Goal: Transaction & Acquisition: Subscribe to service/newsletter

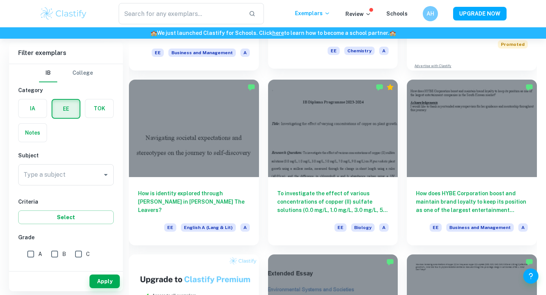
scroll to position [238, 0]
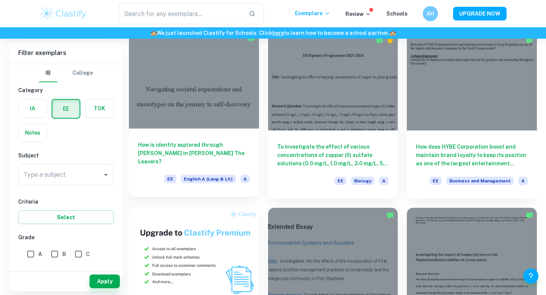
click at [241, 160] on h6 "How is identity explored through [PERSON_NAME] in [PERSON_NAME] The Leavers?" at bounding box center [194, 153] width 112 height 25
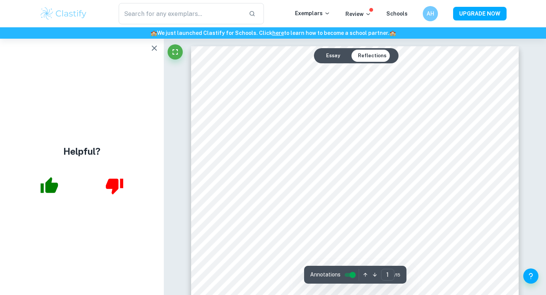
click at [329, 62] on div "Essay Reflections" at bounding box center [356, 55] width 85 height 15
click at [329, 57] on button "Essay" at bounding box center [333, 56] width 26 height 12
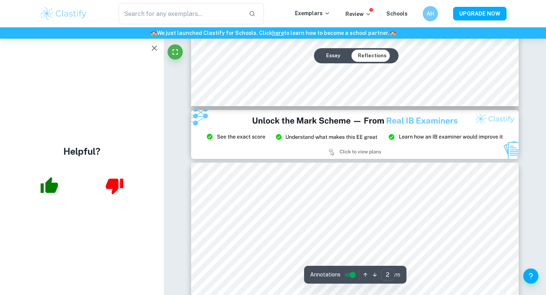
type input "3"
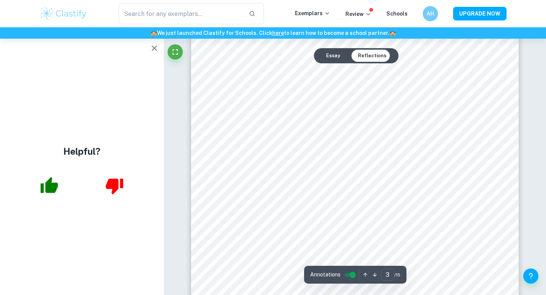
scroll to position [1179, 0]
click at [350, 277] on input "controlled" at bounding box center [352, 274] width 27 height 9
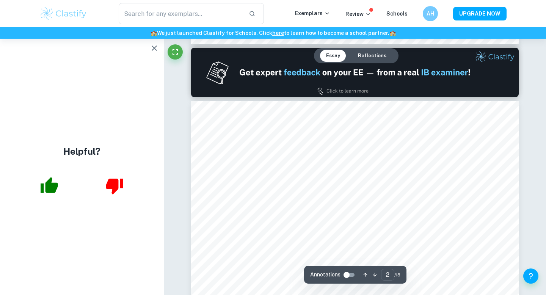
type input "1"
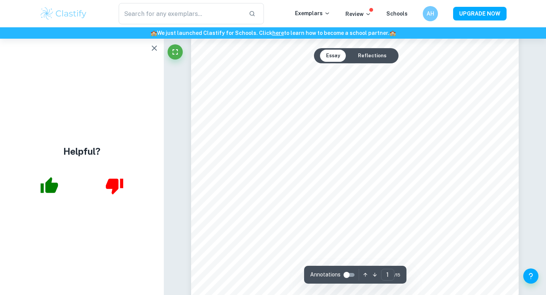
scroll to position [0, 0]
click at [154, 50] on icon "button" at bounding box center [154, 48] width 9 height 9
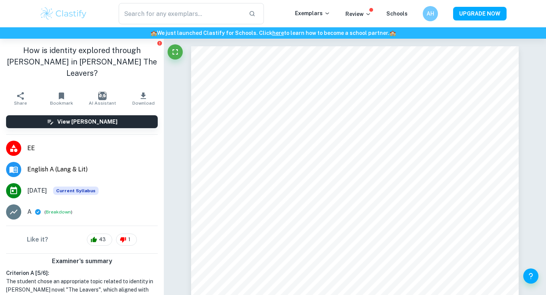
click at [142, 91] on icon "button" at bounding box center [143, 95] width 9 height 9
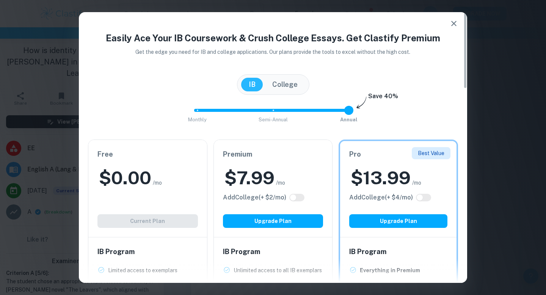
click at [157, 188] on div "$ 0.00 /mo" at bounding box center [147, 178] width 101 height 24
click at [286, 190] on div "Premium $ 7.99 /mo Add College (+ $ 2 /mo) Upgrade Plan" at bounding box center [273, 188] width 119 height 97
click at [453, 24] on icon "button" at bounding box center [453, 23] width 5 height 5
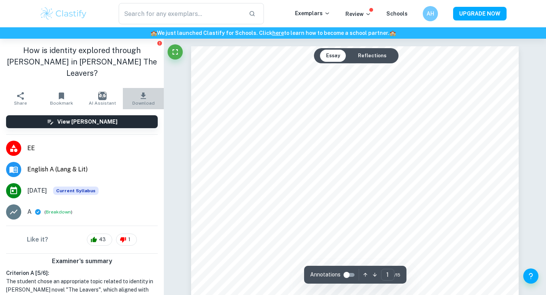
click at [147, 91] on icon "button" at bounding box center [143, 95] width 9 height 9
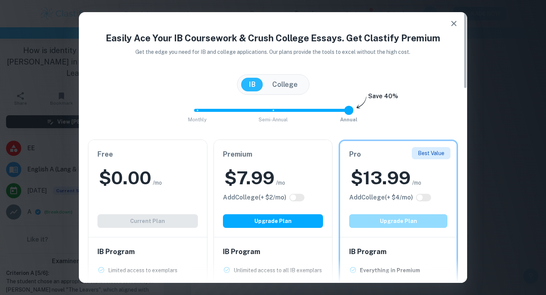
click at [371, 223] on button "Upgrade Plan" at bounding box center [398, 221] width 98 height 14
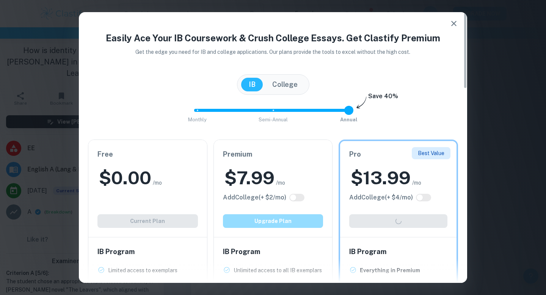
click at [258, 225] on button "Upgrade Plan" at bounding box center [273, 221] width 101 height 14
click at [176, 169] on div "$ 0.00 /mo" at bounding box center [147, 178] width 101 height 24
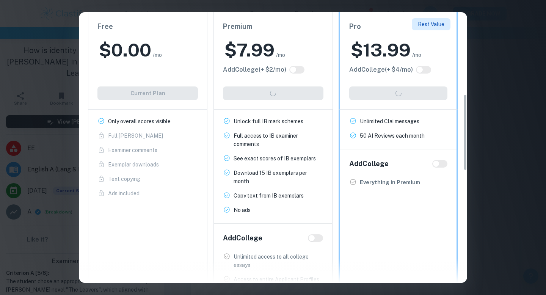
scroll to position [53, 0]
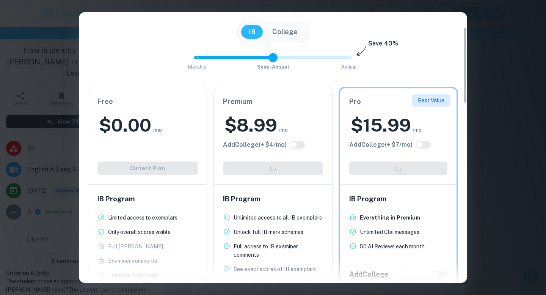
drag, startPoint x: 344, startPoint y: 57, endPoint x: 300, endPoint y: 58, distance: 44.8
click at [300, 58] on span "Monthly Semi-Annual Annual" at bounding box center [273, 57] width 152 height 13
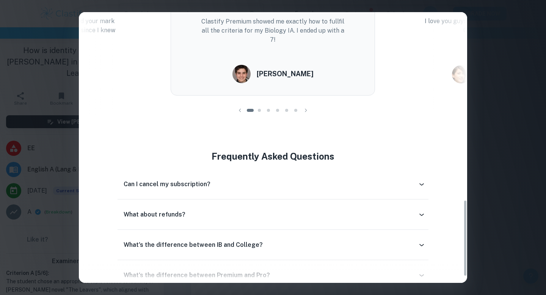
scroll to position [664, 0]
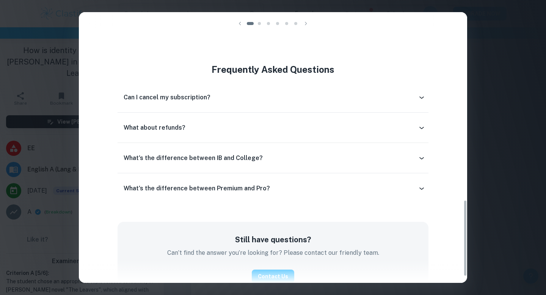
click at [306, 101] on div "Can I cancel my subscription?" at bounding box center [271, 97] width 294 height 9
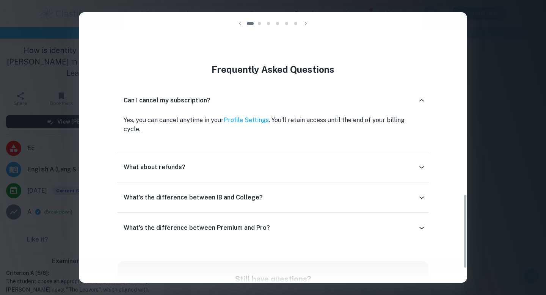
click at [297, 164] on div "What about refunds?" at bounding box center [273, 167] width 311 height 18
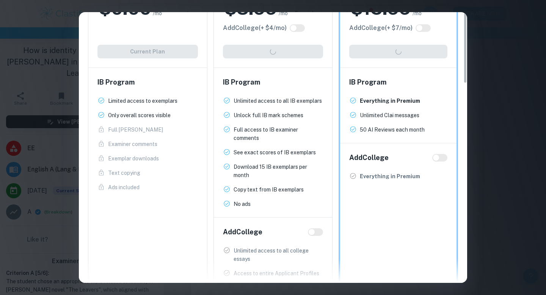
scroll to position [0, 0]
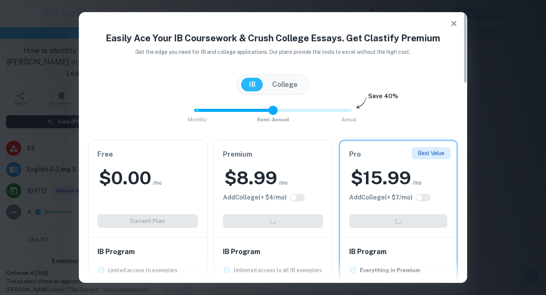
click at [380, 178] on h2 "$ 15.99" at bounding box center [381, 178] width 60 height 24
click at [273, 106] on span at bounding box center [273, 110] width 9 height 9
click at [265, 106] on span "Monthly Semi-Annual Annual" at bounding box center [273, 110] width 152 height 13
click at [269, 112] on span at bounding box center [273, 110] width 9 height 9
type input "0"
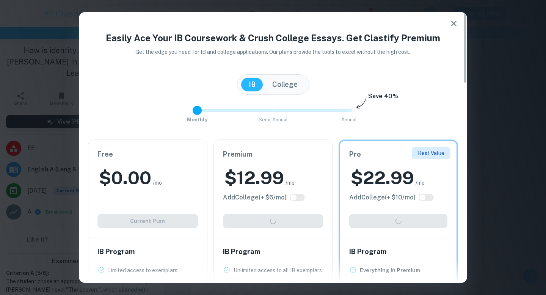
drag, startPoint x: 250, startPoint y: 112, endPoint x: 229, endPoint y: 112, distance: 20.5
click at [229, 112] on span "Monthly Semi-Annual Annual" at bounding box center [273, 110] width 152 height 13
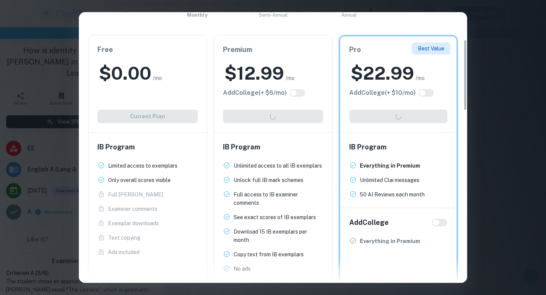
click at [281, 116] on div "Premium $ 12.99 /mo Add College (+ $ 6 /mo) Upgrade Plan" at bounding box center [273, 83] width 119 height 97
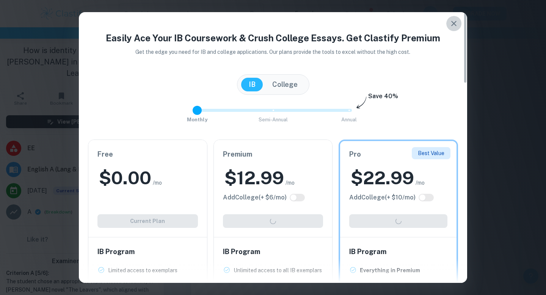
click at [453, 23] on icon "button" at bounding box center [453, 23] width 5 height 5
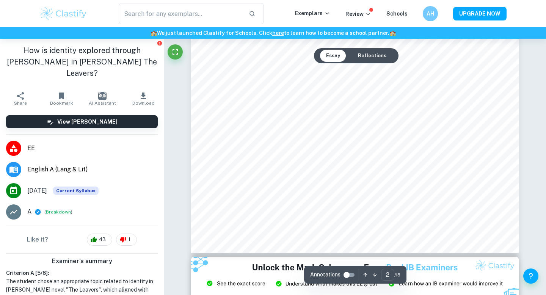
scroll to position [141, 0]
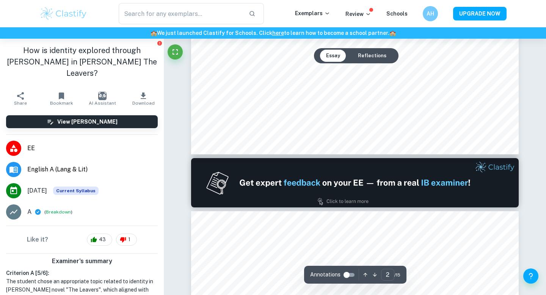
type input "1"
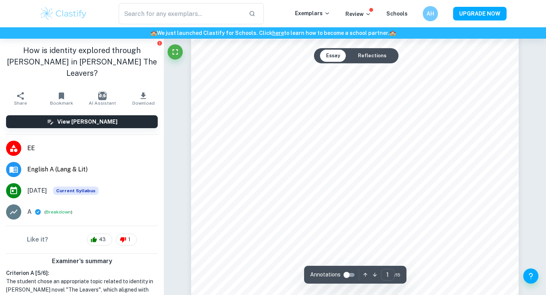
scroll to position [0, 0]
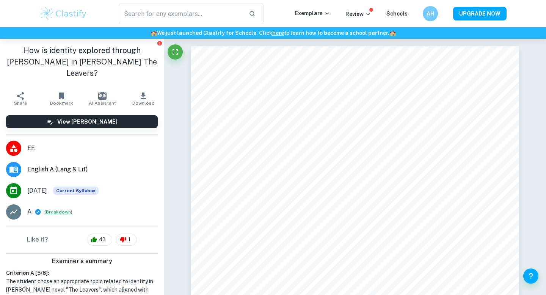
click at [55, 209] on button "Breakdown" at bounding box center [58, 212] width 25 height 7
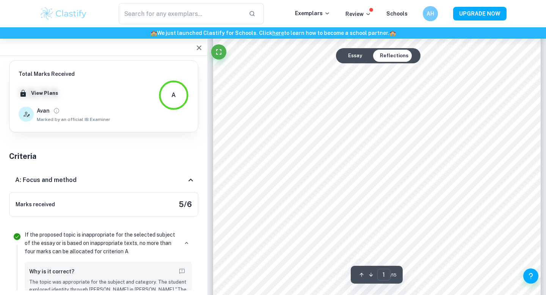
scroll to position [187, 0]
